Goal: Task Accomplishment & Management: Manage account settings

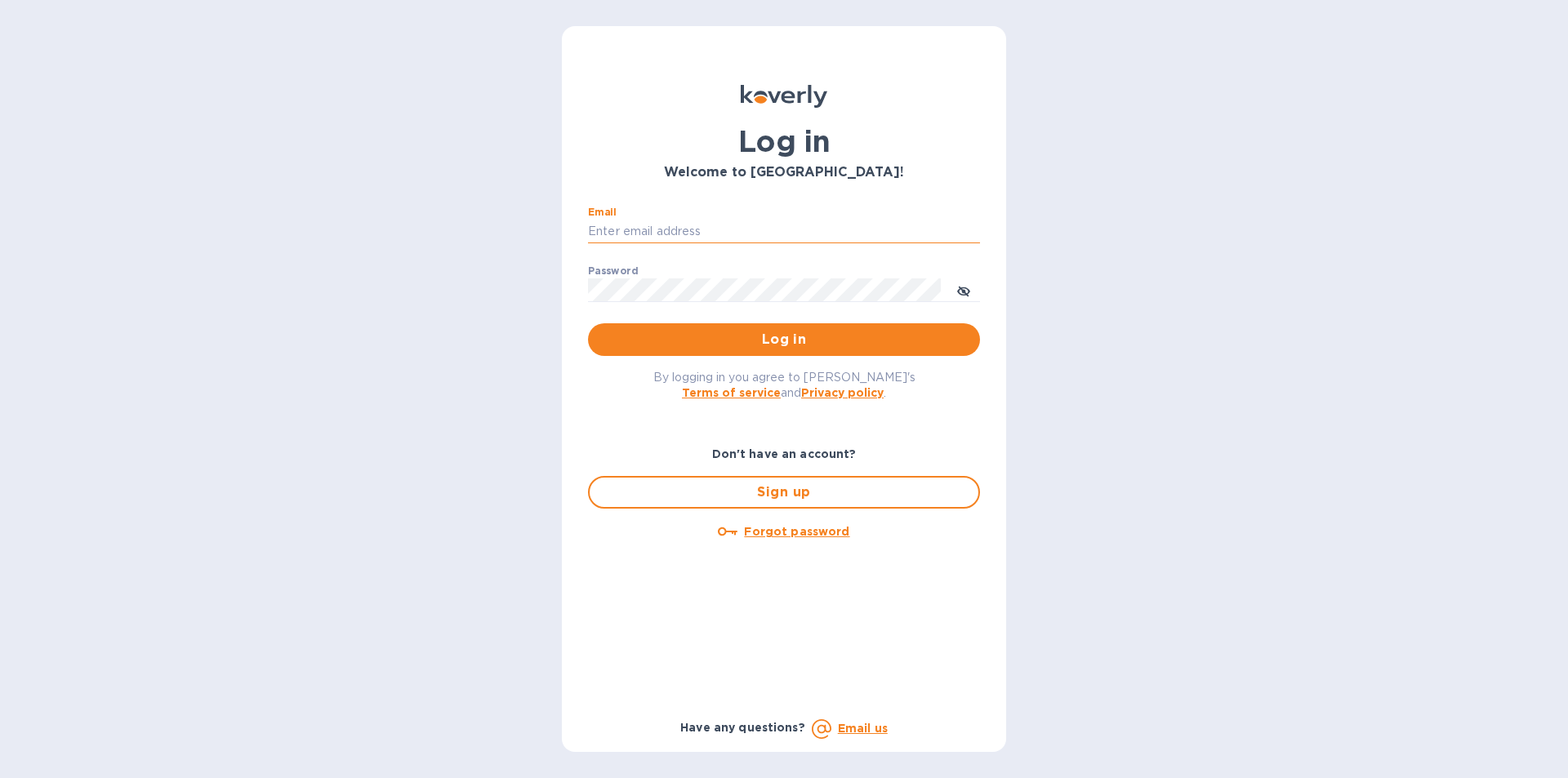
click at [639, 236] on input "Email" at bounding box center [784, 232] width 392 height 25
type input "JMORROW3@TRIAD.RR.COM"
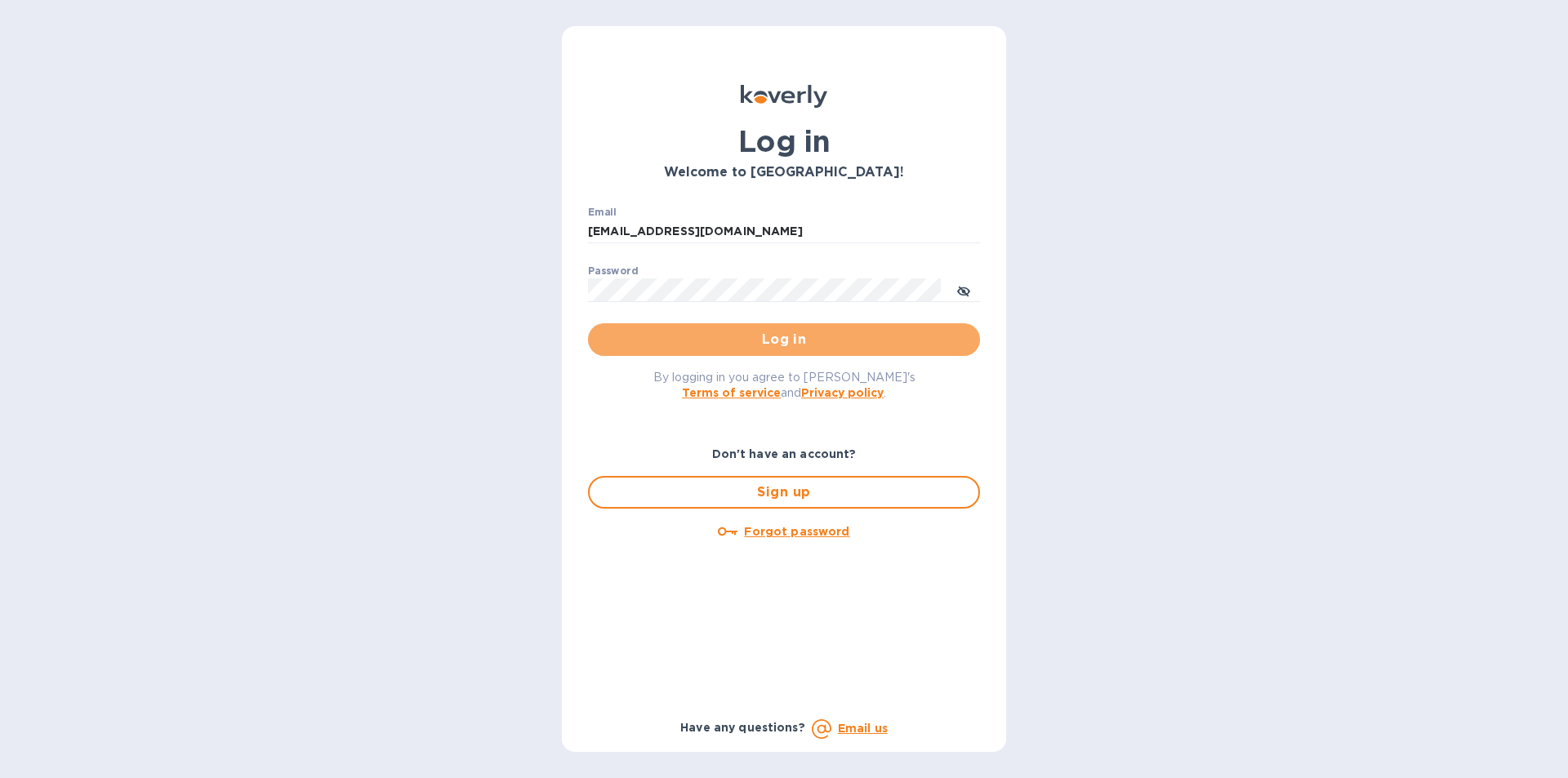
click at [779, 342] on span "Log in" at bounding box center [784, 339] width 366 height 20
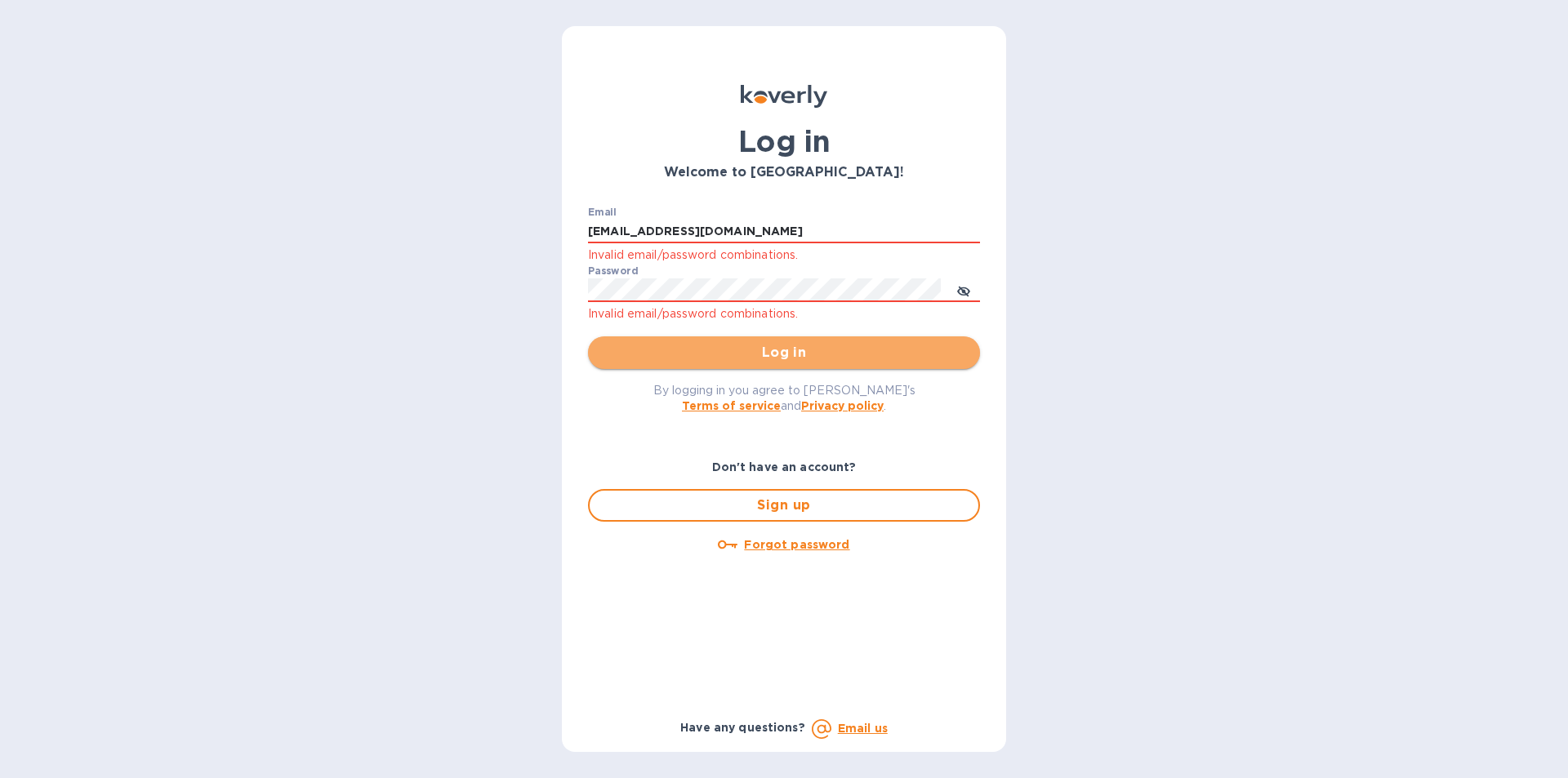
click at [777, 355] on span "Log in" at bounding box center [784, 353] width 366 height 20
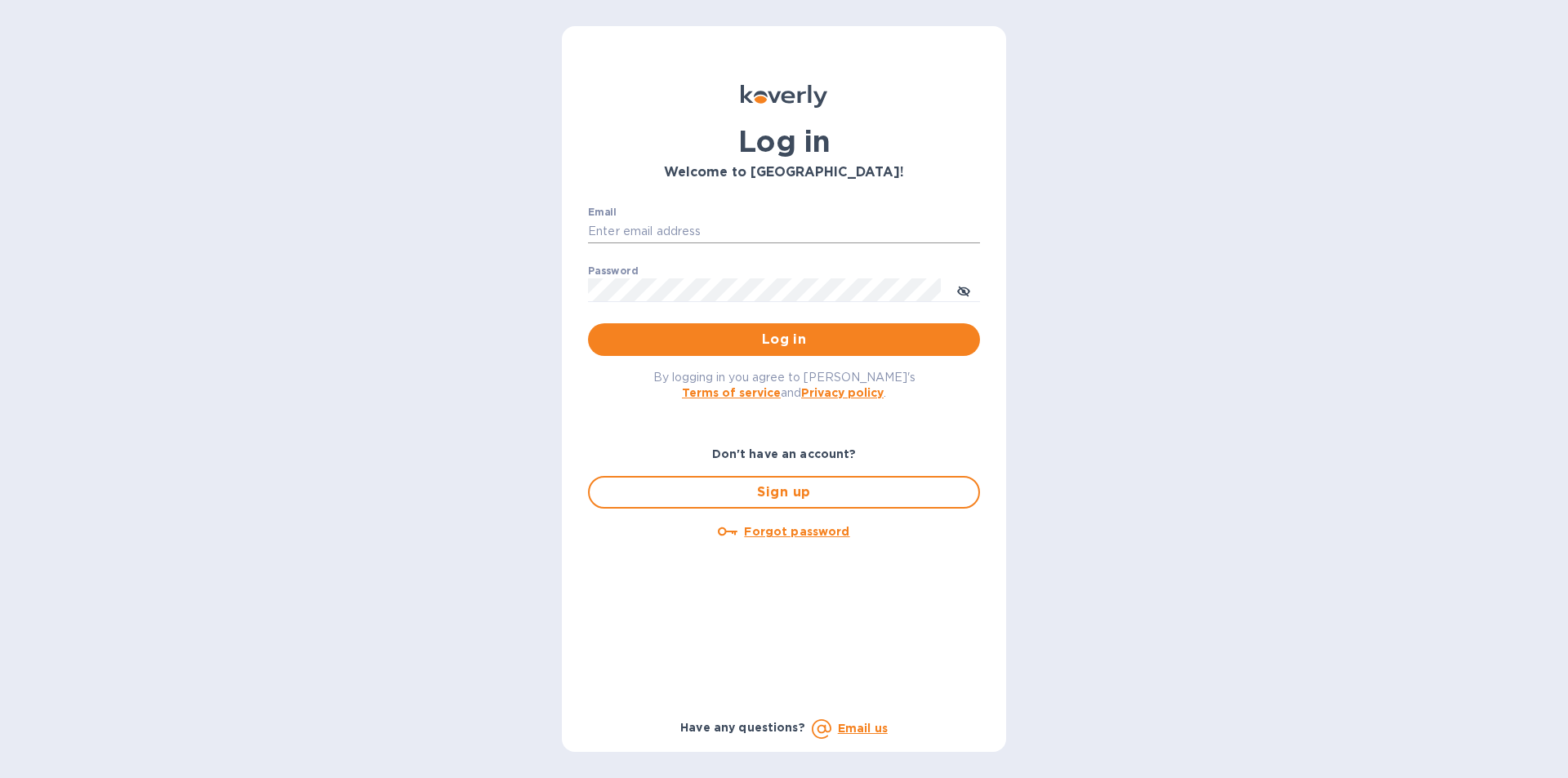
click at [644, 236] on input "Email" at bounding box center [784, 232] width 392 height 25
type input "m"
type input "[EMAIL_ADDRESS][DOMAIN_NAME]"
click at [740, 345] on span "Log in" at bounding box center [784, 339] width 366 height 20
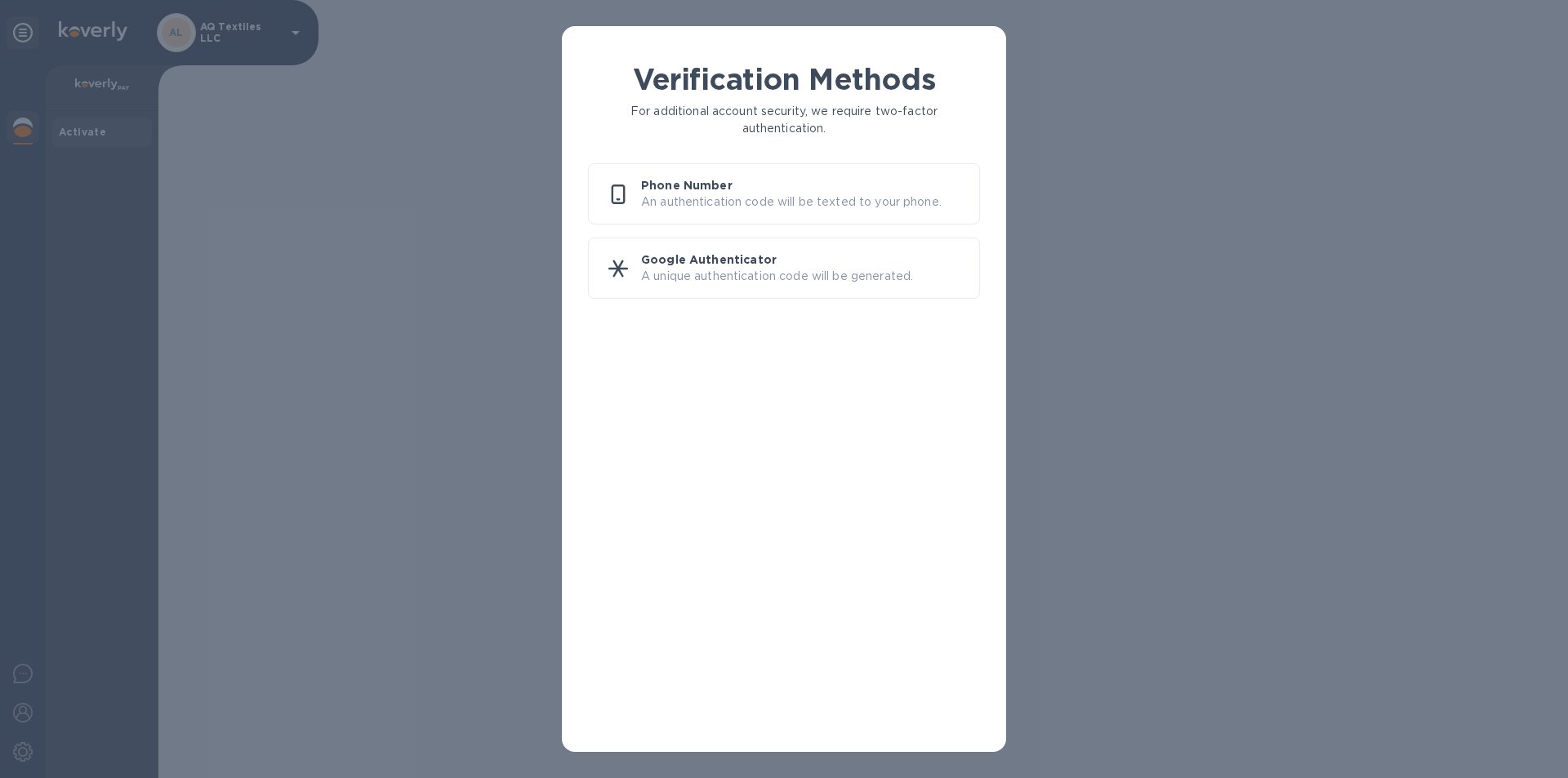
click at [855, 206] on p "An authentication code will be texted to your phone." at bounding box center [803, 202] width 325 height 17
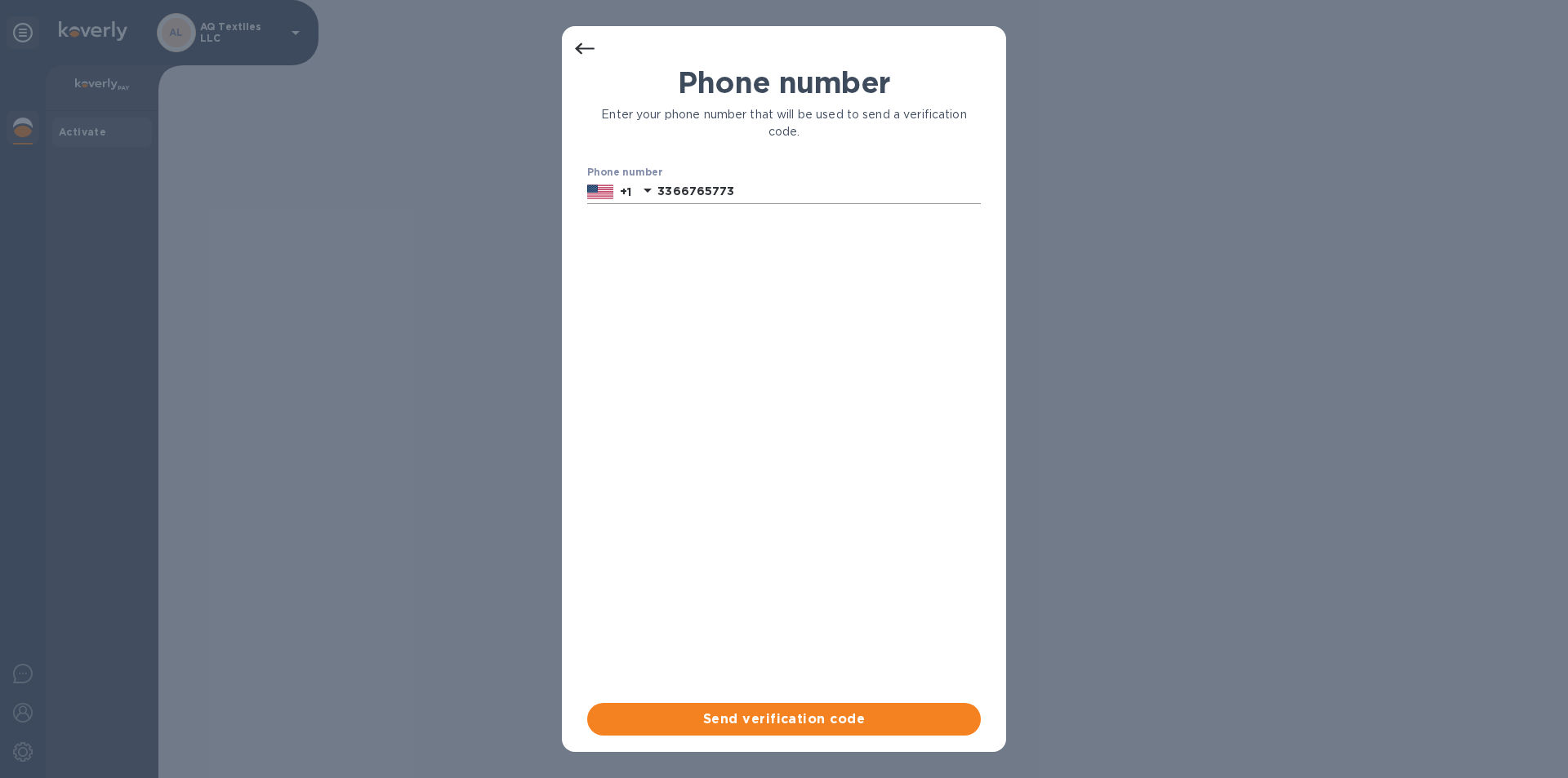
click at [649, 190] on icon at bounding box center [648, 190] width 8 height 4
click at [665, 184] on input "3366765773" at bounding box center [819, 192] width 323 height 25
click at [663, 185] on input "3366765773" at bounding box center [819, 192] width 323 height 25
click at [659, 187] on input "3366765773" at bounding box center [819, 192] width 323 height 25
type input "3"
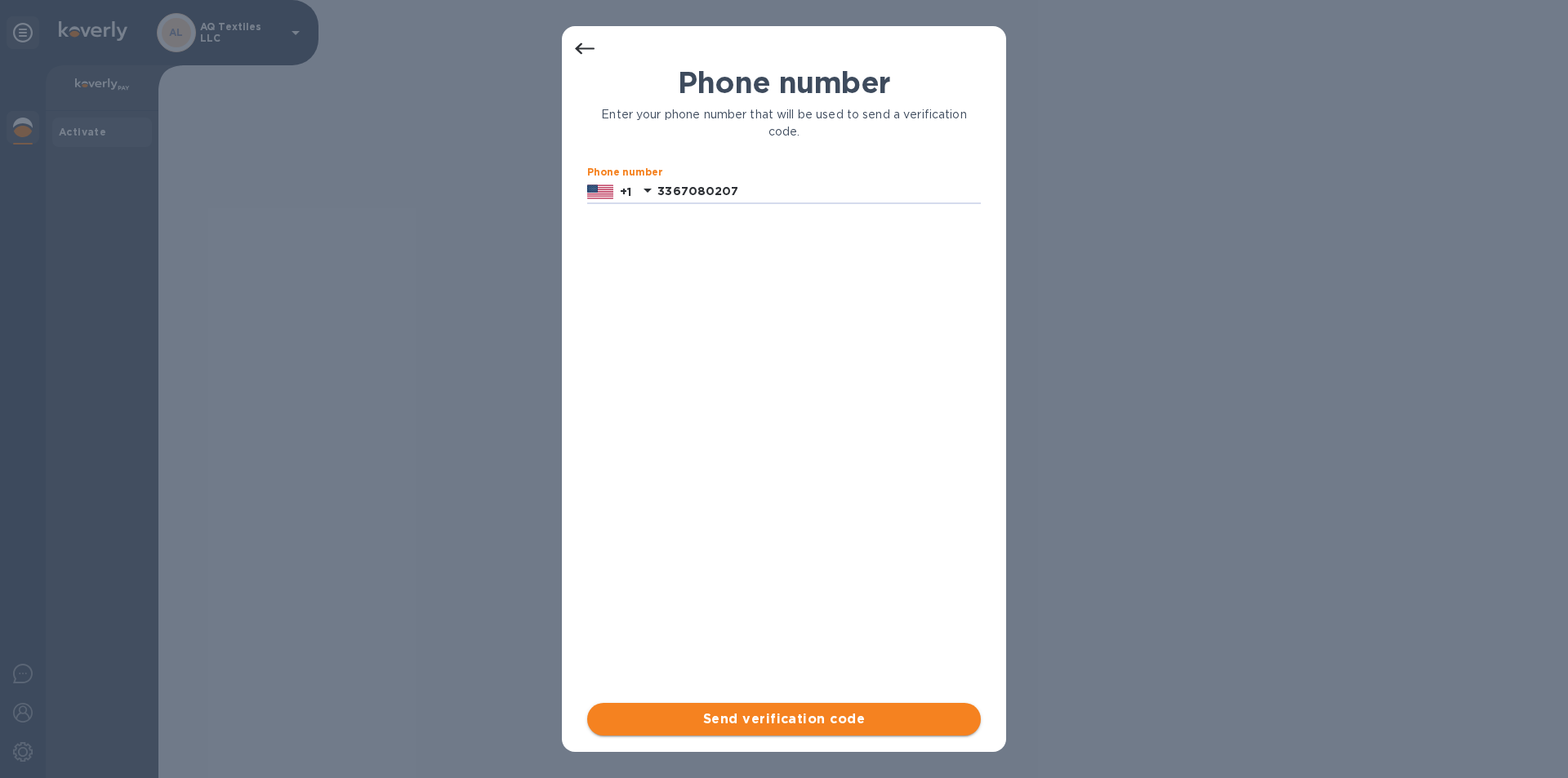
type input "3367080207"
click at [764, 717] on span "Send verification code" at bounding box center [784, 719] width 368 height 20
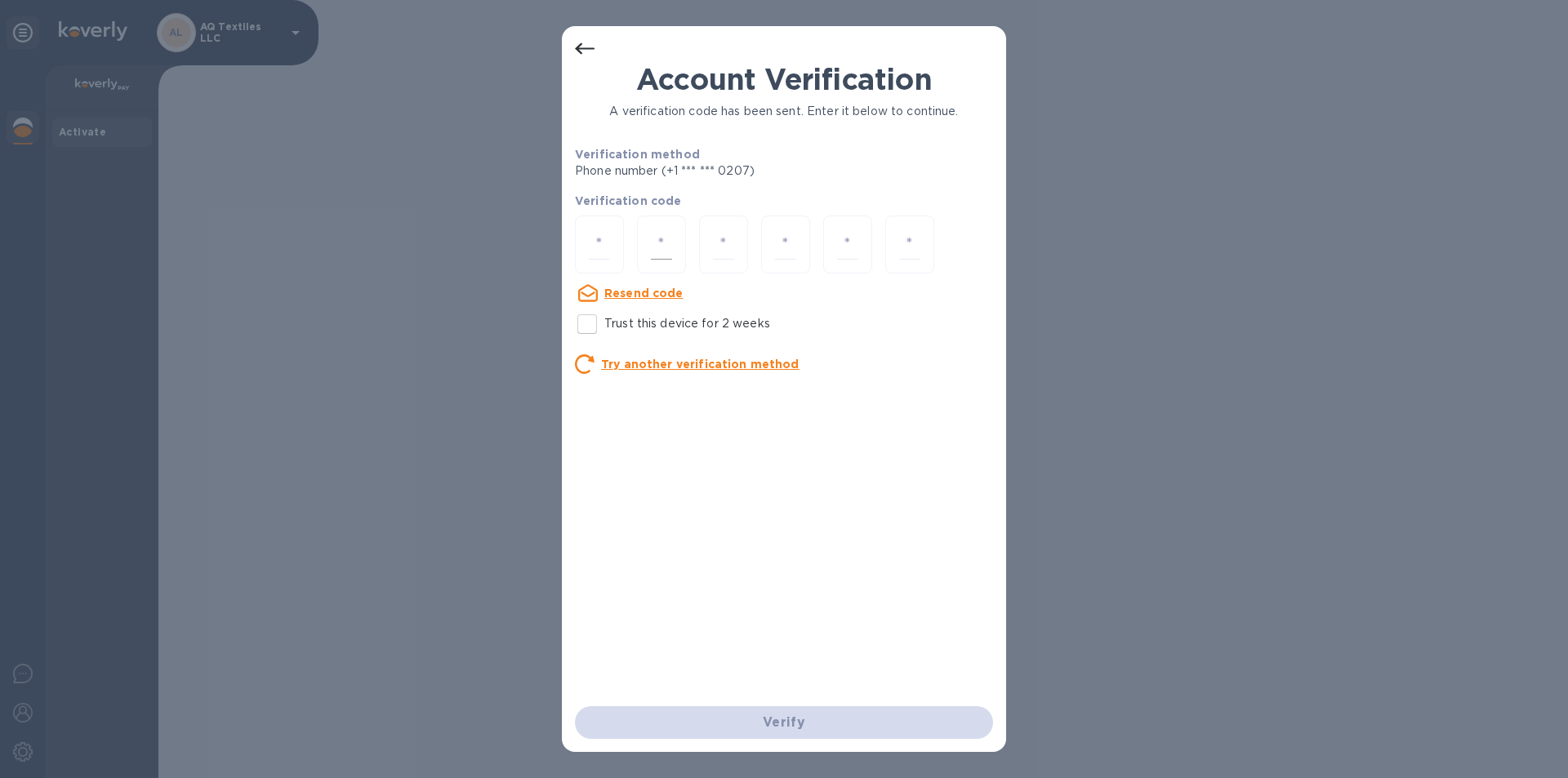
click at [655, 249] on input "number" at bounding box center [662, 244] width 21 height 31
type input "0"
type input "1"
type input "6"
type input "9"
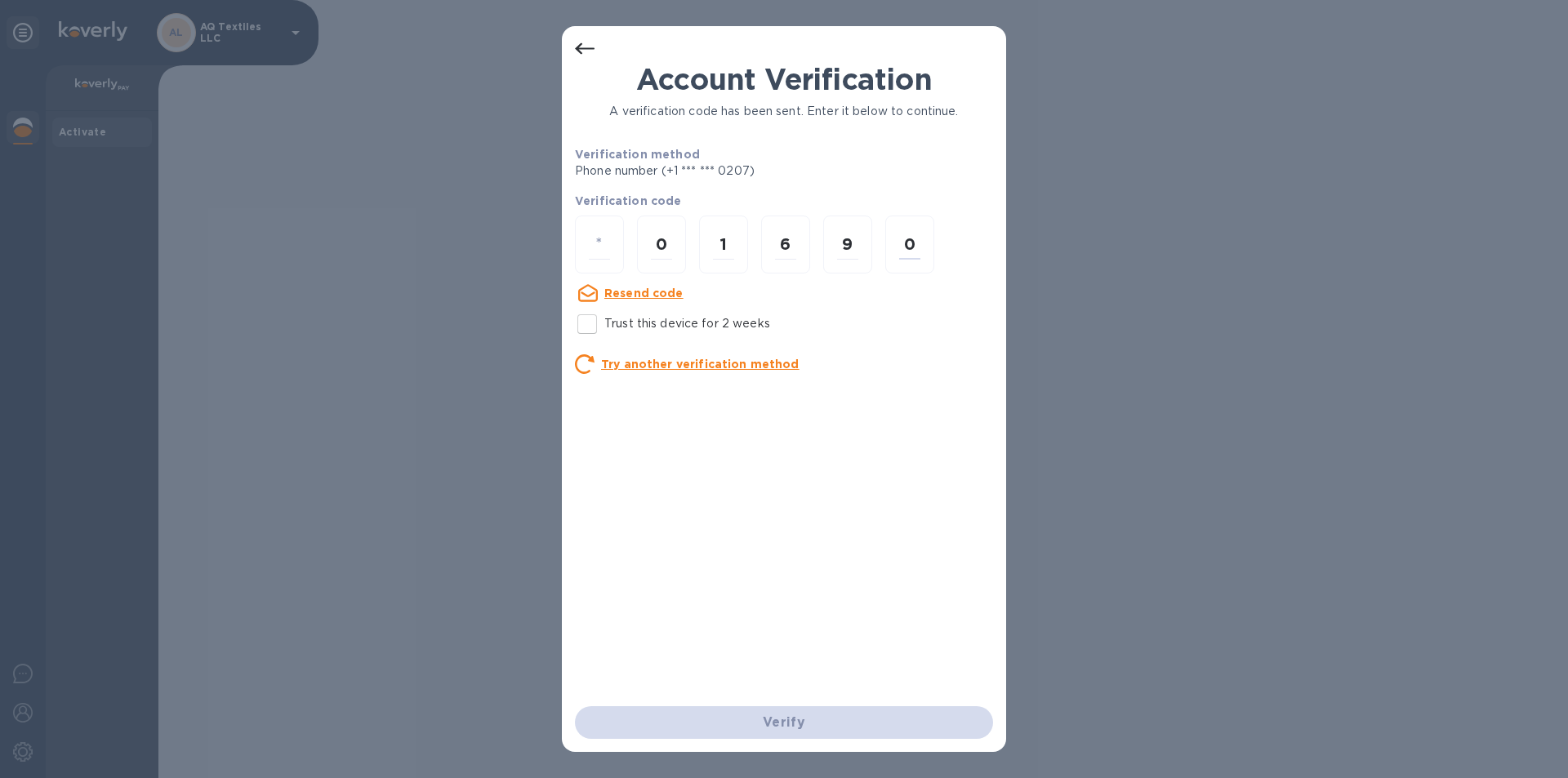
type input "0"
click at [771, 719] on div "Verify" at bounding box center [784, 722] width 431 height 45
click at [600, 245] on input "number" at bounding box center [600, 244] width 21 height 31
type input "3"
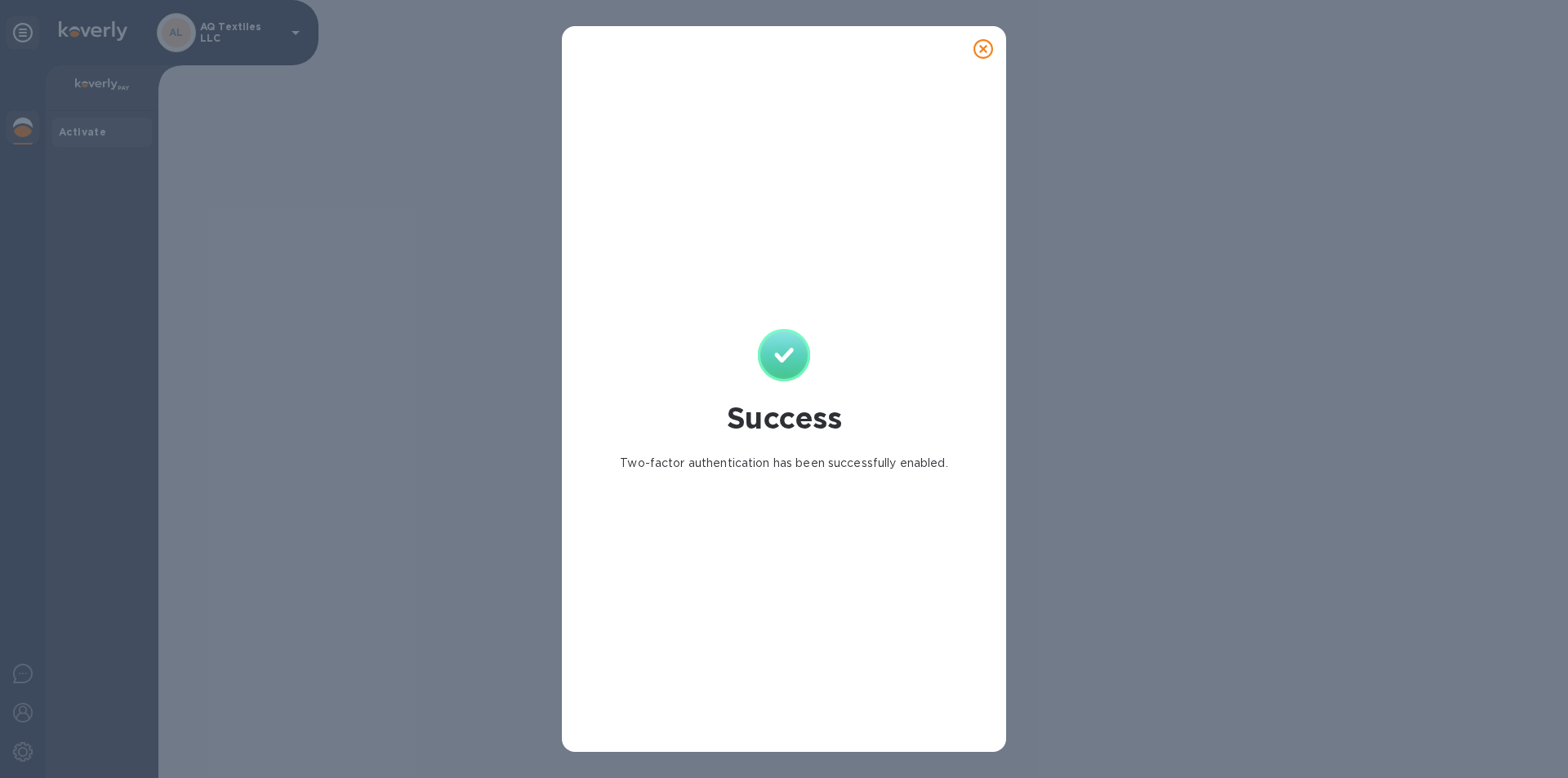
click at [984, 45] on icon at bounding box center [983, 49] width 20 height 20
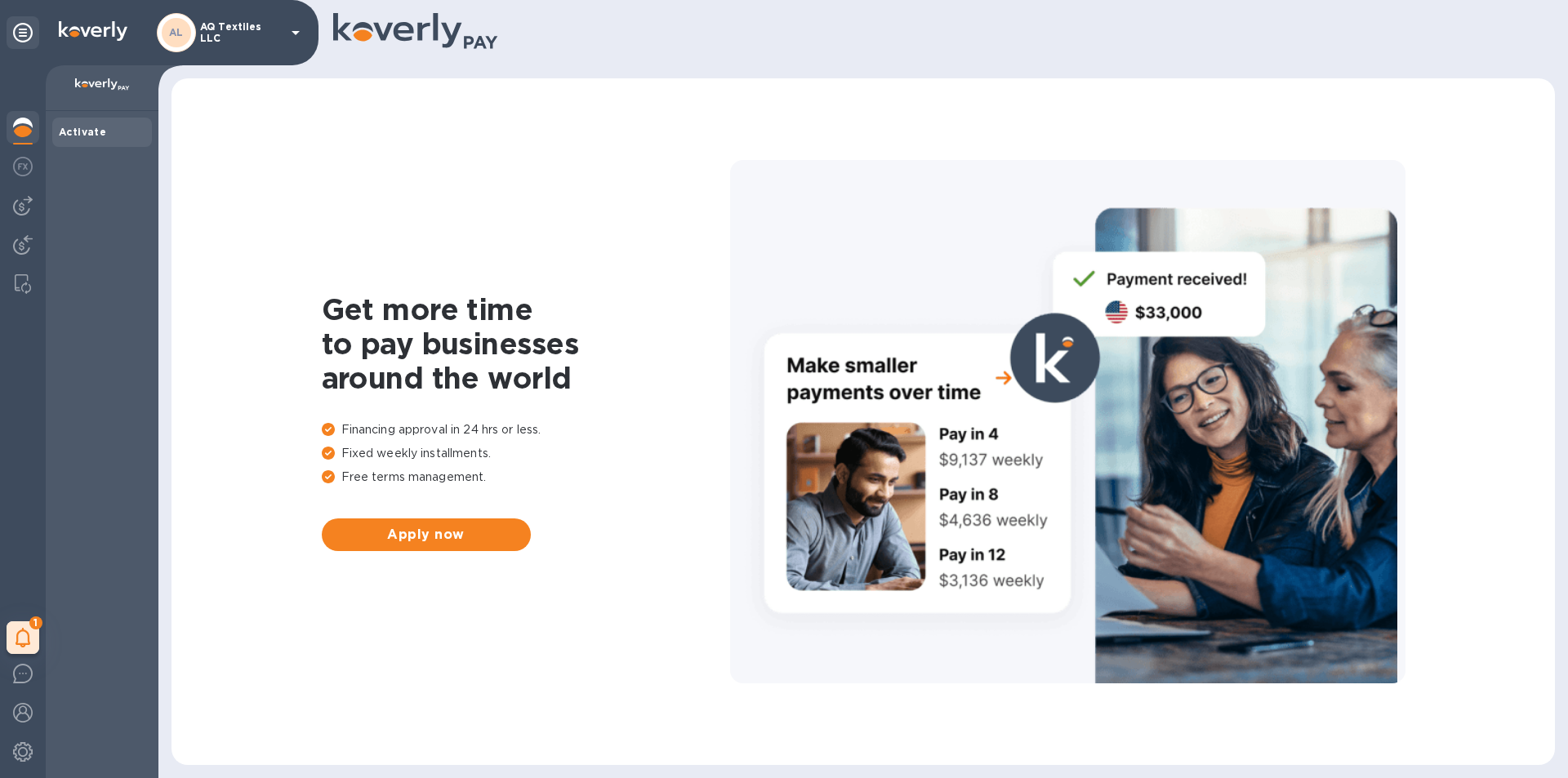
click at [90, 134] on b "Activate" at bounding box center [82, 131] width 47 height 12
